Goal: Task Accomplishment & Management: Manage account settings

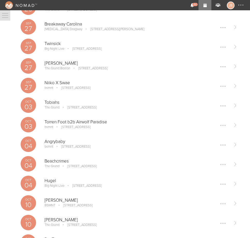
scroll to position [154, 0]
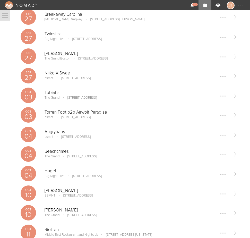
click at [53, 90] on p "Tobiahs" at bounding box center [137, 92] width 184 height 5
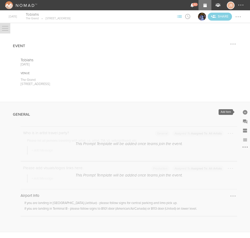
click at [243, 111] on div at bounding box center [245, 112] width 5 height 5
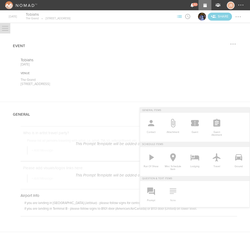
click at [168, 193] on icon at bounding box center [173, 191] width 10 height 10
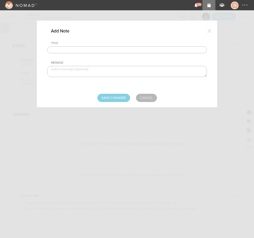
click at [88, 51] on input "text" at bounding box center [127, 49] width 160 height 7
type input "Travel Party"
click at [126, 69] on textarea at bounding box center [127, 71] width 160 height 11
paste textarea "Sasha Chifura, Ayden Fakhri, Nick Astanei, Marcus Fakhri, Andy Amato"
click at [75, 70] on textarea "Sasha Chifura, Ayden Fakhri, Nick Astanei, Marcus Fakhri, Andy Amato" at bounding box center [127, 71] width 160 height 11
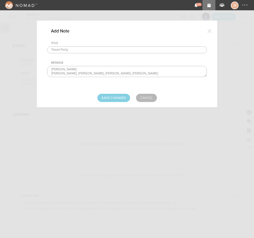
click at [72, 73] on textarea "Sasha Chifura Ayden Fakhri, Nick Astanei, Marcus Fakhri, Andy Amato" at bounding box center [127, 71] width 160 height 11
click at [71, 75] on textarea "Sasha Chifura Ayden Fakhri Nick Astanei, Marcus Fakhri, Andy Amato" at bounding box center [127, 71] width 160 height 11
click at [74, 75] on textarea "Sasha Chifura Ayden Fakhri Nick Astanei Marcus Fakhri, Andy Amato" at bounding box center [127, 71] width 160 height 11
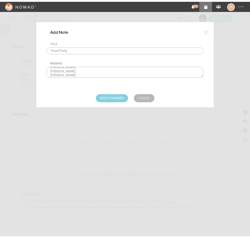
scroll to position [0, 0]
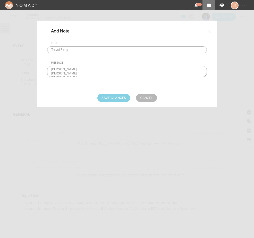
click at [82, 73] on textarea "Sasha Chifura Ayden Fakhri Nick Astanei Marcus Fakhri Andy Amato" at bounding box center [127, 71] width 160 height 11
click at [53, 70] on textarea "Sasha Chifura Ayden Fakhri - TM Nick Astanei Marcus Fakhri Andy Amato" at bounding box center [127, 71] width 160 height 11
type textarea "Sasha Chifura Ayden Fakhri - TM Nick Astanei Marcus Fakhri Andy Amato"
click at [118, 98] on input "Save Changes" at bounding box center [113, 98] width 33 height 8
type input "Saving..."
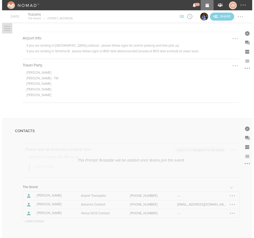
scroll to position [206, 0]
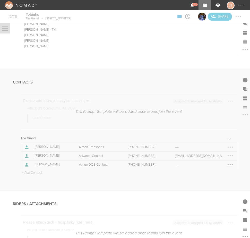
click at [40, 172] on p "+ Add Contact" at bounding box center [31, 173] width 21 height 4
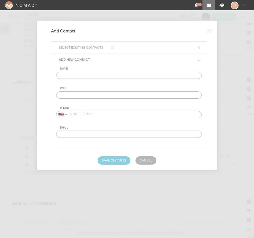
click at [84, 74] on input "text" at bounding box center [128, 75] width 145 height 7
type input "Ayden Fakhri"
type input "Artist DOS Contact"
drag, startPoint x: 60, startPoint y: 116, endPoint x: 72, endPoint y: 148, distance: 34.2
click at [60, 116] on div at bounding box center [62, 114] width 12 height 7
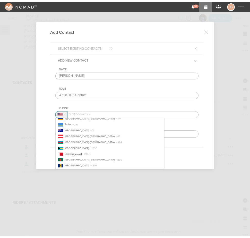
scroll to position [77, 0]
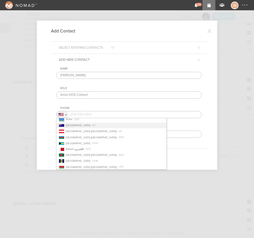
click at [87, 128] on li "Australia + 61" at bounding box center [111, 126] width 110 height 6
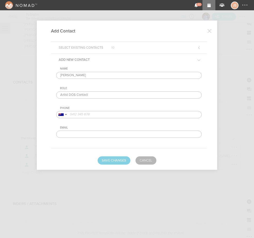
click at [100, 115] on input "tel" at bounding box center [128, 114] width 145 height 7
paste input "404 790 904"
type input "404 790 904"
click at [113, 158] on button "Save Changes" at bounding box center [114, 160] width 33 height 8
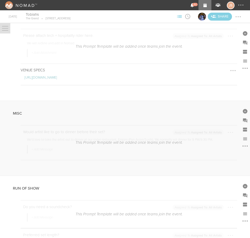
scroll to position [412, 0]
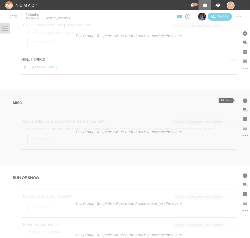
click at [243, 101] on div at bounding box center [245, 100] width 5 height 5
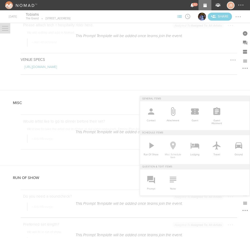
click at [170, 142] on icon at bounding box center [173, 146] width 6 height 8
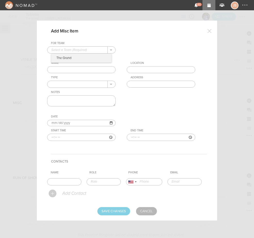
click at [72, 48] on input "text" at bounding box center [77, 50] width 60 height 7
click at [75, 58] on p "The Grand" at bounding box center [81, 58] width 60 height 9
type input "The Grand"
click at [75, 68] on input "text" at bounding box center [81, 69] width 68 height 7
type input "Dinner"
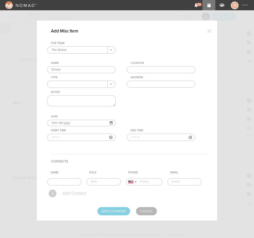
click at [143, 69] on input "text" at bounding box center [161, 69] width 68 height 7
type input "w"
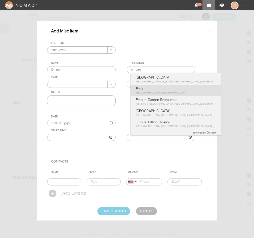
drag, startPoint x: 155, startPoint y: 91, endPoint x: 81, endPoint y: 90, distance: 74.1
click at [155, 91] on div "For Team The Grand + Add New Team The Grand . The Grand Name Dinner Location em…" at bounding box center [127, 94] width 160 height 107
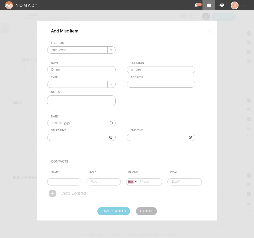
type input "Empire"
type input "1 Marina Park Drive, Boston, MA 02210, USA"
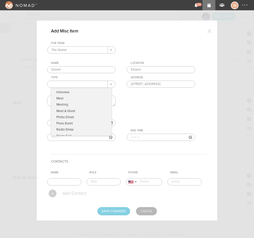
click at [68, 84] on input "text" at bounding box center [77, 84] width 60 height 7
click at [72, 99] on p "Meal" at bounding box center [81, 98] width 60 height 6
type input "Meal"
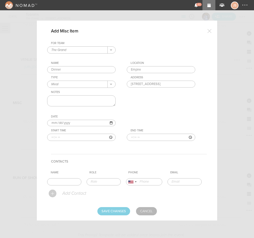
click at [72, 99] on textarea at bounding box center [81, 100] width 68 height 11
type textarea "50% off"
click at [50, 137] on input "time" at bounding box center [81, 137] width 68 height 7
type input "21:00"
type input "22:30"
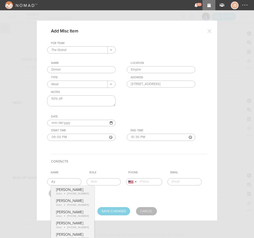
type input "A"
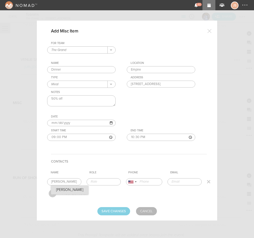
type input "Jon Pozzi"
click at [67, 193] on form "For Team The Grand + Add New Team The Grand . The Grand Name Dinner Location Em…" at bounding box center [127, 128] width 160 height 174
click at [118, 206] on form "For Team The Grand + Add New Team The Grand . The Grand Name Dinner Location Em…" at bounding box center [127, 128] width 160 height 174
click at [118, 212] on input "Save Changes" at bounding box center [113, 211] width 33 height 8
type input "Saving..."
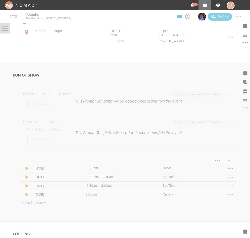
scroll to position [566, 0]
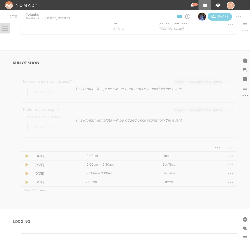
click at [226, 155] on div at bounding box center [230, 156] width 8 height 8
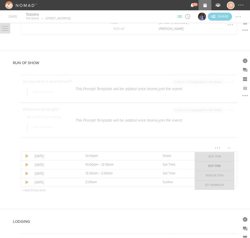
click at [222, 165] on link "Edit Item" at bounding box center [215, 165] width 40 height 9
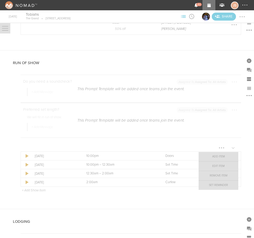
select select "Doors"
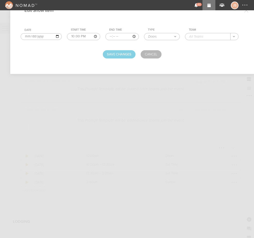
click at [202, 34] on input "text" at bounding box center [207, 36] width 45 height 7
click at [206, 44] on p "The Grand" at bounding box center [202, 44] width 17 height 4
type input "The Grand"
click at [126, 53] on button "Save Changes" at bounding box center [119, 54] width 33 height 8
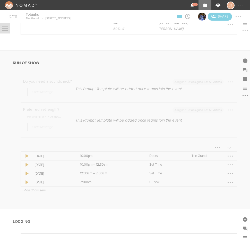
click at [230, 164] on div at bounding box center [230, 164] width 1 height 1
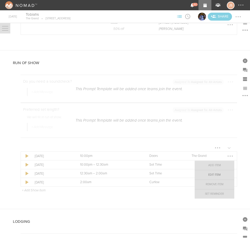
click at [223, 173] on link "Edit Item" at bounding box center [215, 174] width 40 height 9
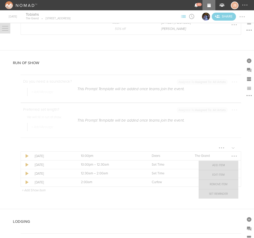
select select "Set Time"
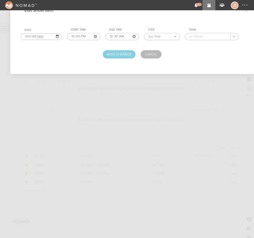
click at [110, 37] on input "00:30" at bounding box center [121, 36] width 33 height 7
type input "23:15"
type input "MilesHigh"
click at [132, 54] on button "Save Changes" at bounding box center [119, 54] width 33 height 8
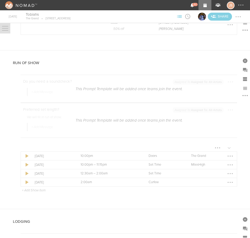
click at [38, 192] on p "+ Add Show Item" at bounding box center [34, 190] width 24 height 4
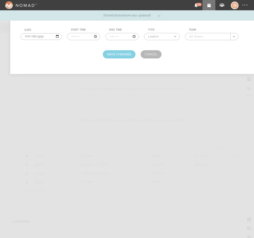
click at [71, 37] on input "time" at bounding box center [83, 36] width 33 height 7
type input "23:15"
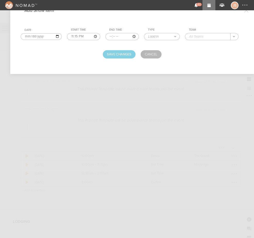
type input "00:30"
select select "Set Time"
type input "Dew Galvin"
click at [116, 56] on button "Save Changes" at bounding box center [119, 54] width 33 height 8
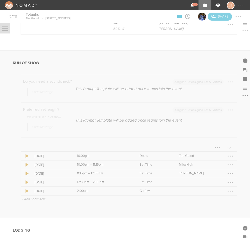
click at [227, 181] on div at bounding box center [230, 182] width 8 height 8
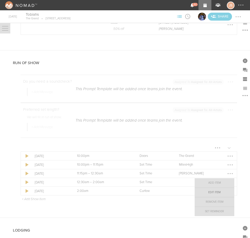
click at [215, 192] on link "Edit Item" at bounding box center [215, 192] width 40 height 9
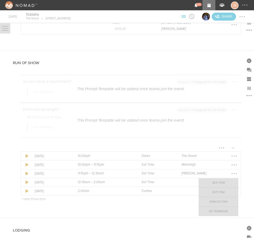
select select "Set Time"
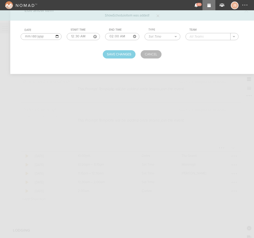
click at [212, 34] on input "text" at bounding box center [208, 36] width 45 height 7
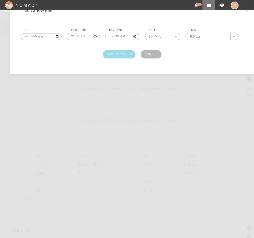
type input "Tobiahs"
click at [125, 52] on button "Save Changes" at bounding box center [119, 54] width 33 height 8
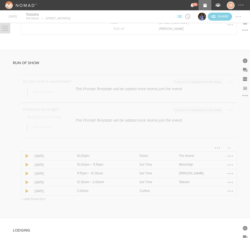
click at [230, 191] on div at bounding box center [230, 190] width 1 height 1
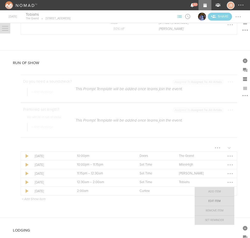
click at [219, 200] on link "Edit Item" at bounding box center [215, 200] width 40 height 9
select select "Curfew"
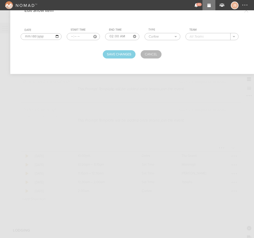
click at [195, 35] on input "text" at bounding box center [208, 36] width 45 height 7
click at [196, 47] on div "The Grand" at bounding box center [202, 44] width 27 height 9
type input "The Grand"
click at [128, 52] on button "Save Changes" at bounding box center [119, 54] width 33 height 8
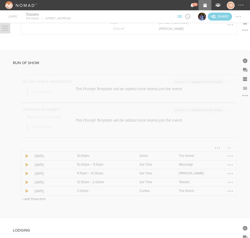
click at [41, 200] on p "+ Add Show Item" at bounding box center [34, 199] width 24 height 4
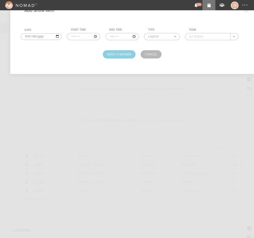
click at [70, 35] on input "time" at bounding box center [83, 36] width 33 height 7
type input "20:00"
type input "20:45"
select select "Soundcheck"
type input "Tobiahs"
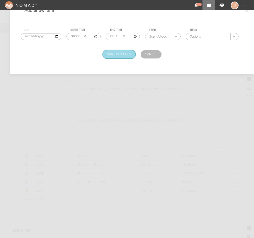
click at [109, 57] on button "Save Changes" at bounding box center [119, 54] width 33 height 8
